Goal: Task Accomplishment & Management: Manage account settings

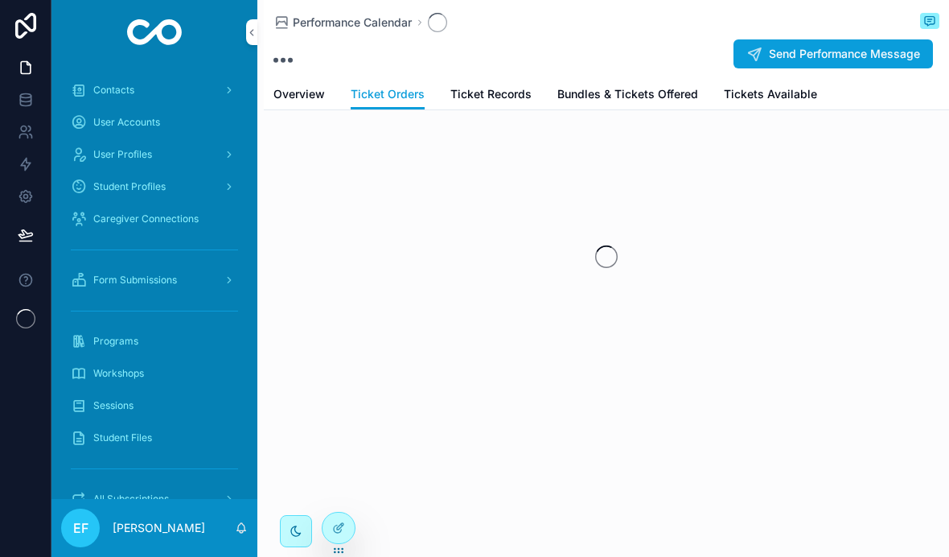
scroll to position [66, 0]
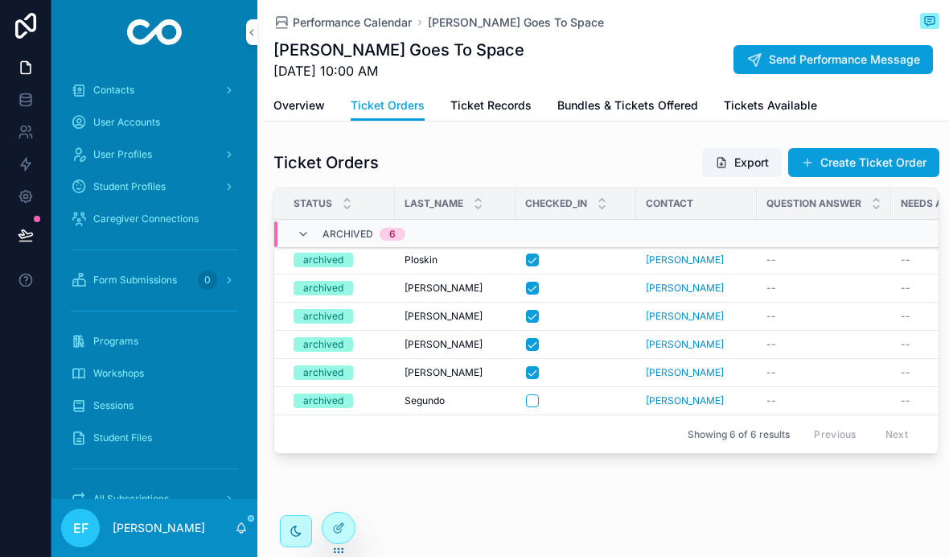
click at [97, 367] on span "Workshops" at bounding box center [118, 373] width 51 height 13
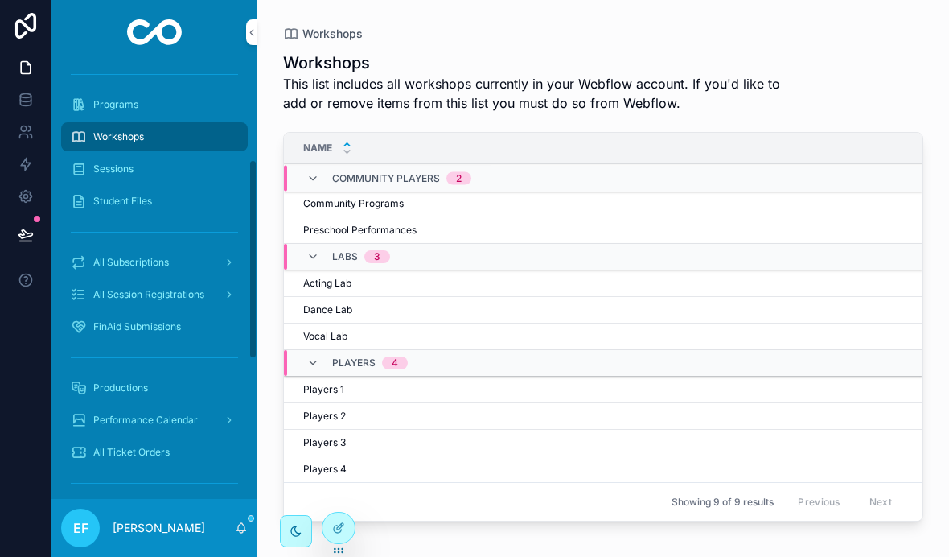
scroll to position [237, 0]
click at [112, 413] on span "Performance Calendar" at bounding box center [145, 419] width 105 height 13
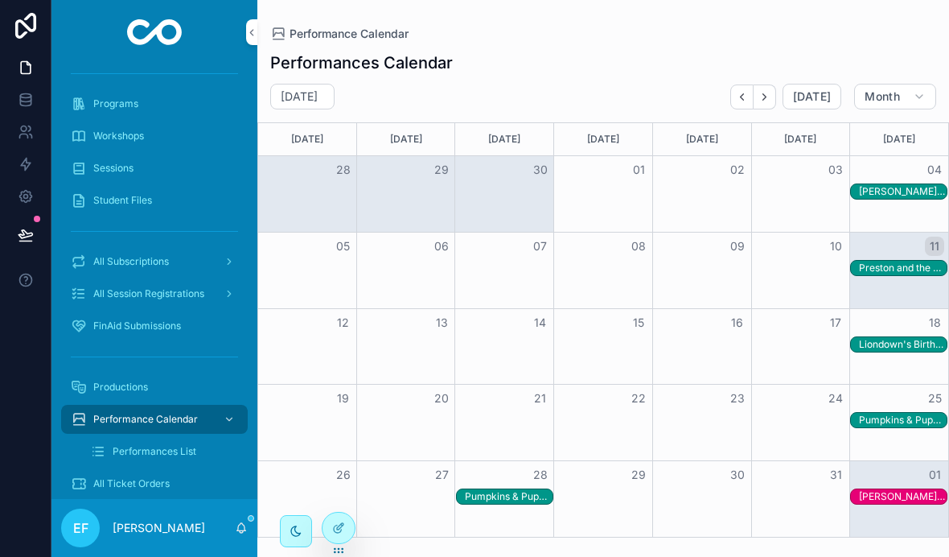
click at [889, 261] on div "Preston and the Great British Baking Adventure" at bounding box center [903, 267] width 88 height 13
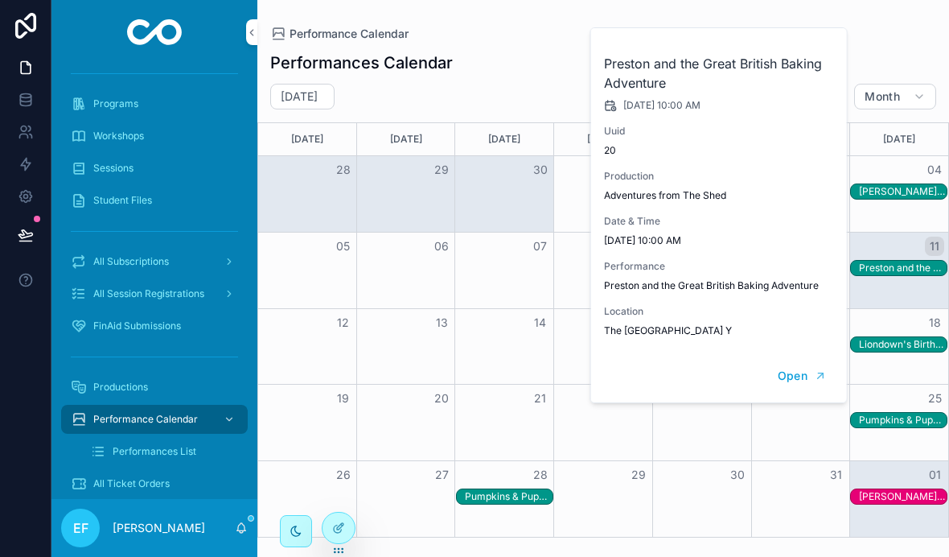
click at [797, 376] on span "Open" at bounding box center [792, 375] width 30 height 14
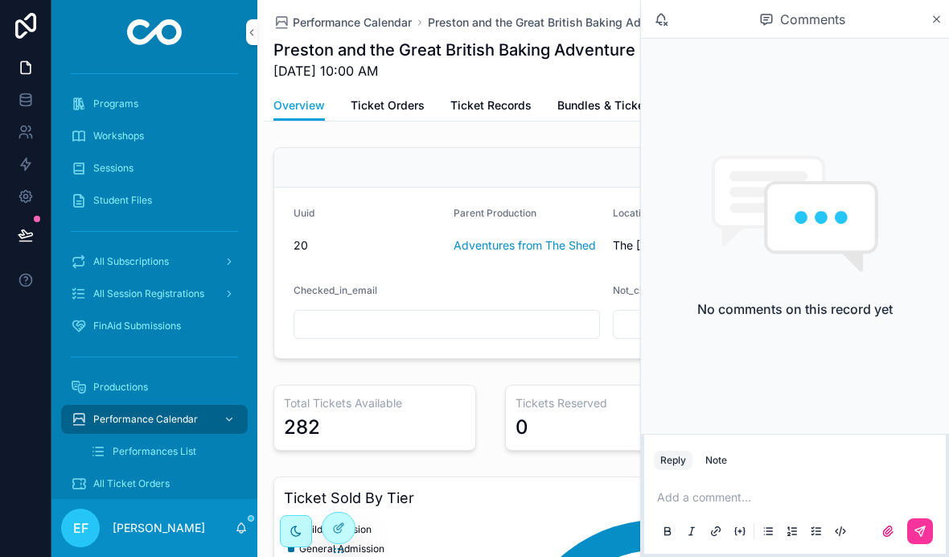
click at [936, 24] on icon "scrollable content" at bounding box center [937, 19] width 12 height 13
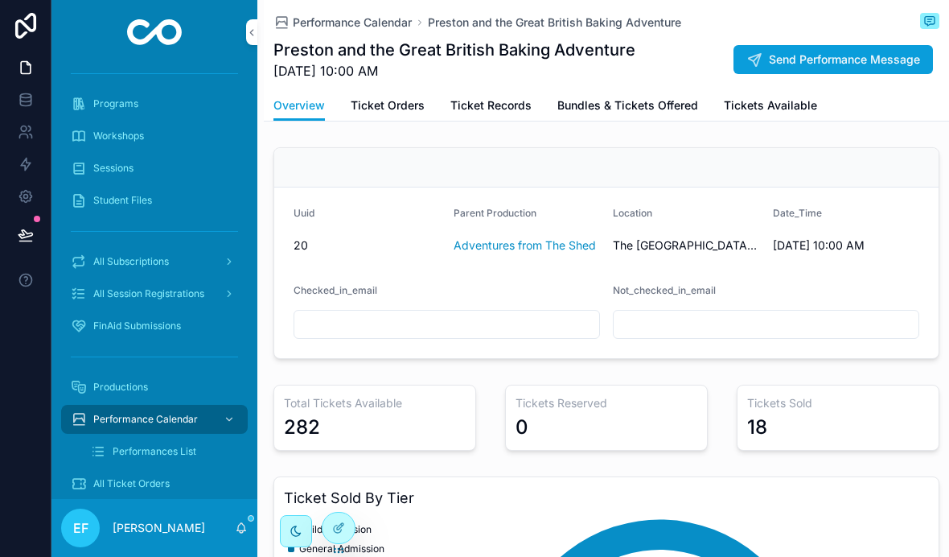
click at [382, 97] on span "Ticket Orders" at bounding box center [388, 105] width 74 height 16
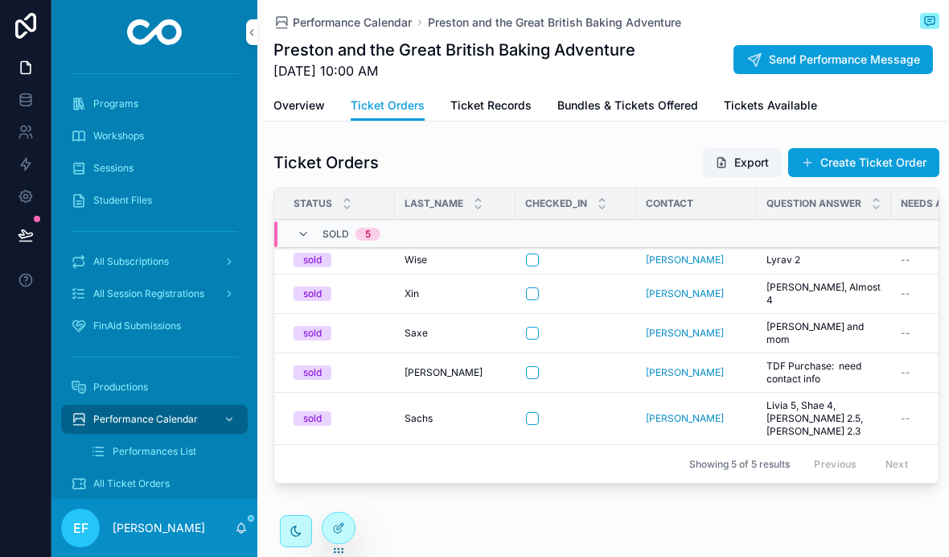
click at [486, 97] on span "Ticket Records" at bounding box center [490, 105] width 81 height 16
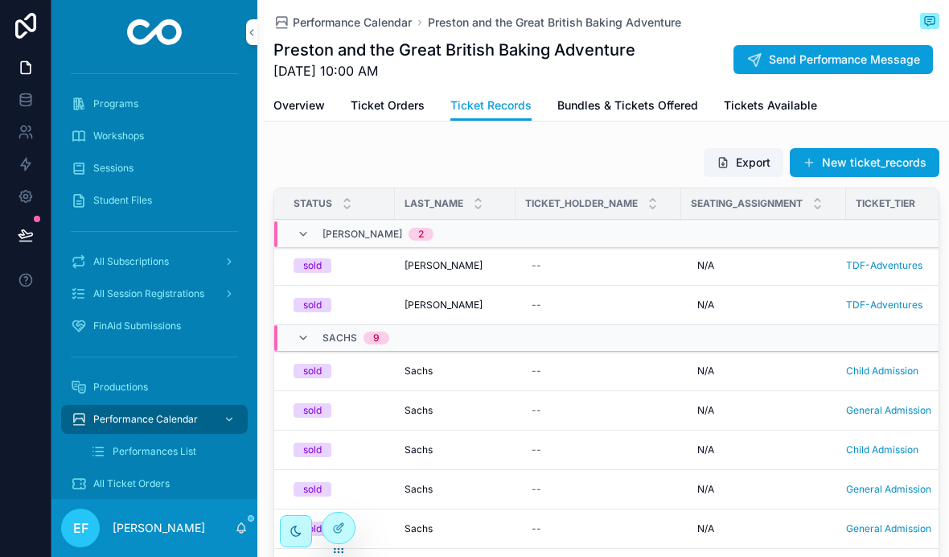
click at [381, 97] on span "Ticket Orders" at bounding box center [388, 105] width 74 height 16
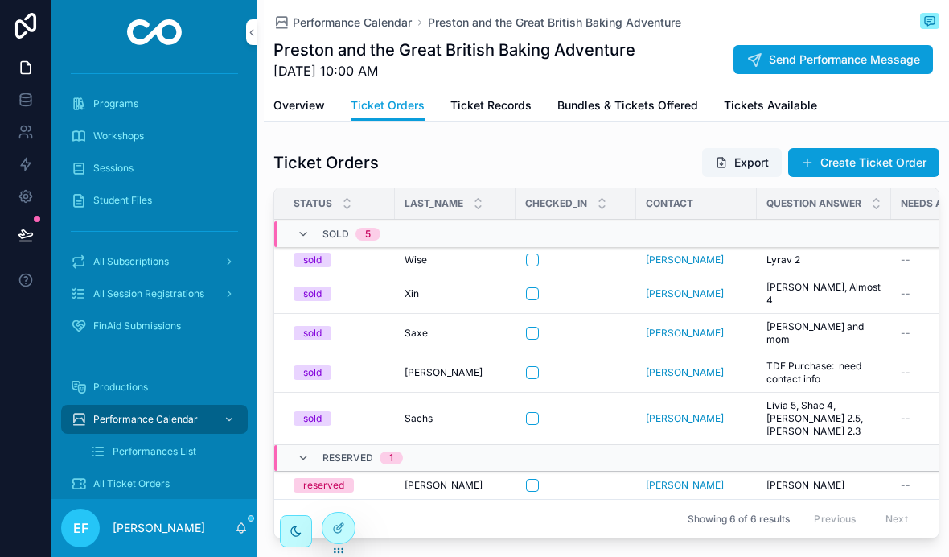
click at [544, 287] on div "scrollable content" at bounding box center [576, 293] width 100 height 13
click at [537, 287] on button "scrollable content" at bounding box center [532, 293] width 13 height 13
click at [538, 256] on button "scrollable content" at bounding box center [532, 259] width 13 height 13
click at [535, 479] on button "scrollable content" at bounding box center [532, 485] width 13 height 13
click at [532, 412] on button "scrollable content" at bounding box center [532, 418] width 13 height 13
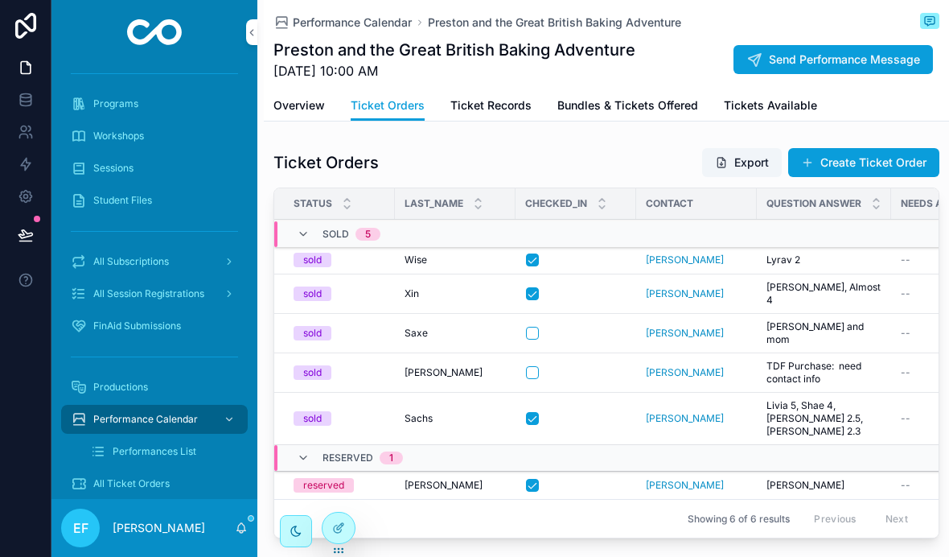
click at [661, 327] on span "[PERSON_NAME]" at bounding box center [685, 333] width 78 height 13
click at [533, 327] on button "scrollable content" at bounding box center [532, 333] width 13 height 13
